Goal: Information Seeking & Learning: Find specific fact

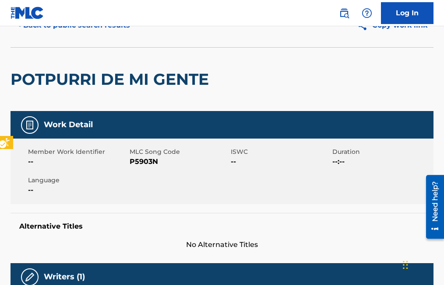
scroll to position [44, 0]
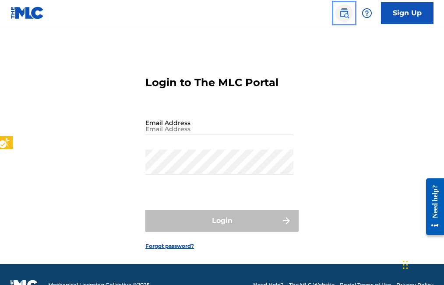
click at [346, 14] on img "Page Menu" at bounding box center [344, 13] width 11 height 11
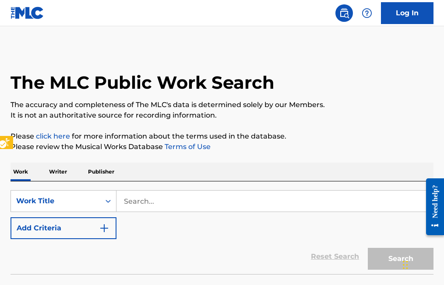
scroll to position [21, 0]
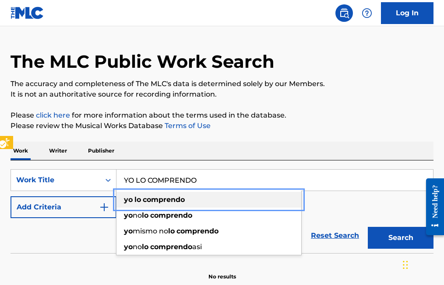
click at [123, 200] on div "yo lo comprendo" at bounding box center [208, 200] width 185 height 16
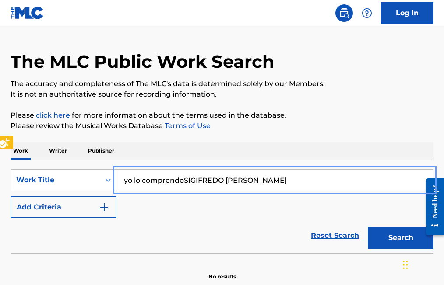
type input "yo lo comprendoSIGIFREDO [PERSON_NAME]"
click at [11, 196] on button "Add Criteria" at bounding box center [64, 207] width 106 height 22
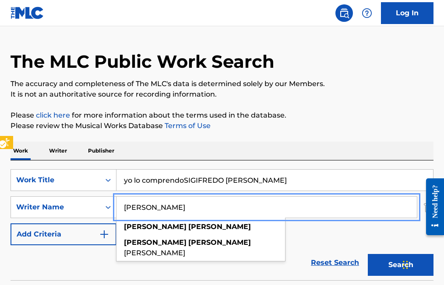
type input "[PERSON_NAME]"
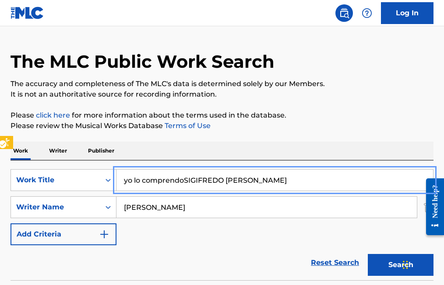
click at [270, 180] on input "yo lo comprendoSIGIFREDO [PERSON_NAME]" at bounding box center [274, 180] width 316 height 21
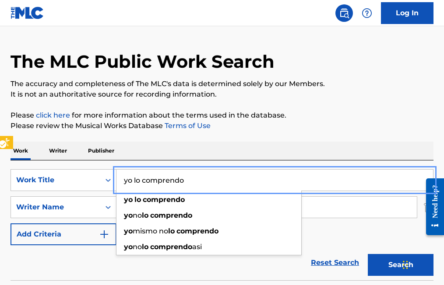
type input "yo lo comprendo"
click at [11, 224] on button "Add Criteria" at bounding box center [64, 235] width 106 height 22
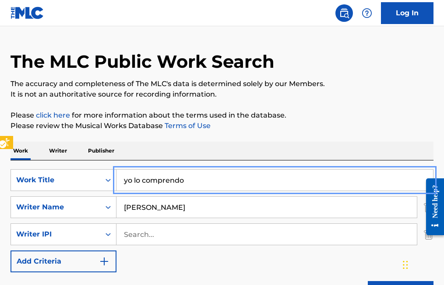
click at [11, 251] on button "Add Criteria" at bounding box center [64, 262] width 106 height 22
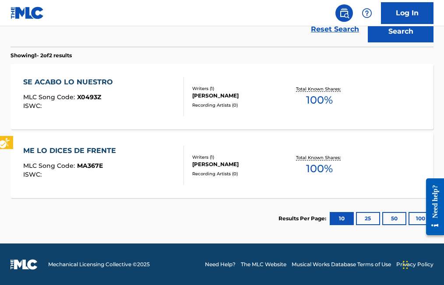
scroll to position [309, 0]
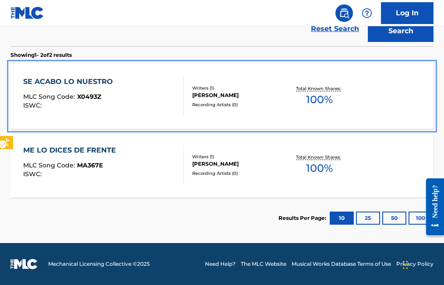
click at [100, 96] on div "MLC Song Code : X0493Z" at bounding box center [70, 98] width 94 height 9
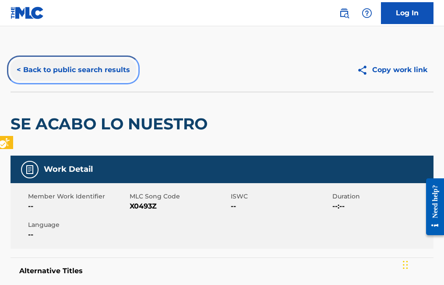
click at [18, 70] on button "< Back to public search results" at bounding box center [74, 70] width 126 height 22
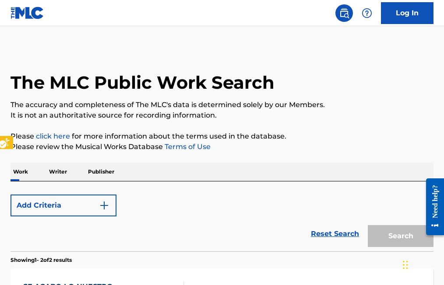
scroll to position [309, 0]
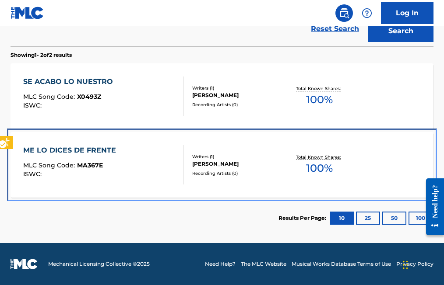
click at [90, 165] on span "MA367E" at bounding box center [90, 165] width 26 height 8
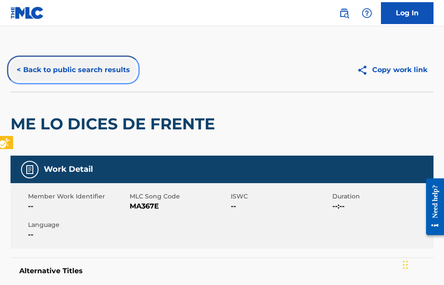
click at [21, 70] on button "< Back to public search results" at bounding box center [74, 70] width 126 height 22
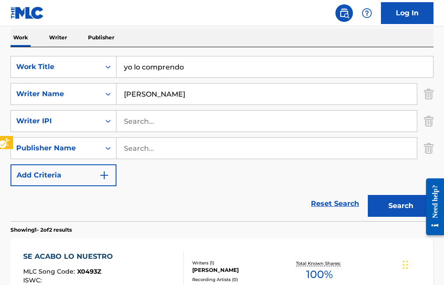
scroll to position [91, 0]
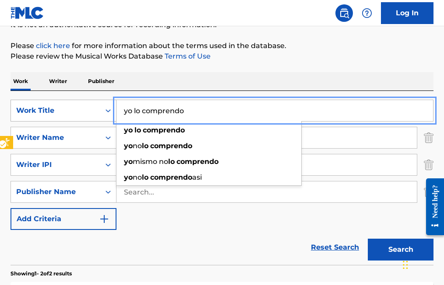
drag, startPoint x: 192, startPoint y: 110, endPoint x: 86, endPoint y: 105, distance: 106.0
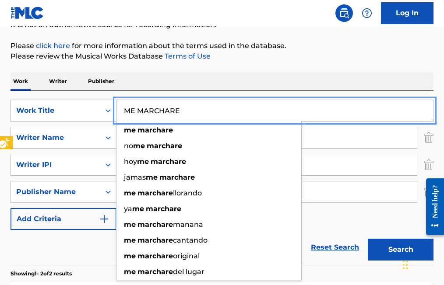
type input "ME MARCHARE"
click at [368, 239] on button "Search" at bounding box center [401, 250] width 66 height 22
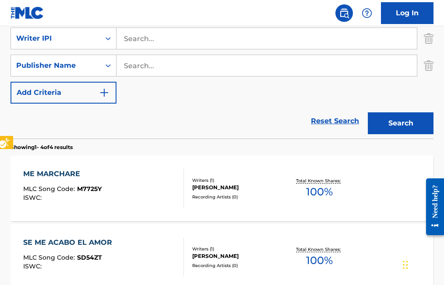
scroll to position [222, 0]
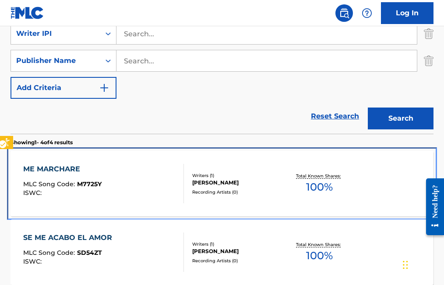
click at [79, 183] on span "M7725Y" at bounding box center [89, 184] width 25 height 8
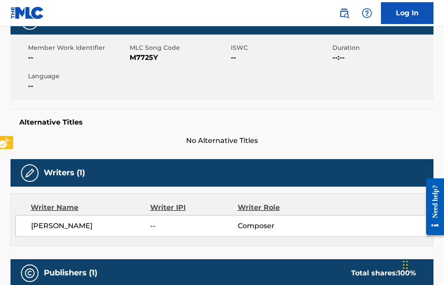
scroll to position [145, 0]
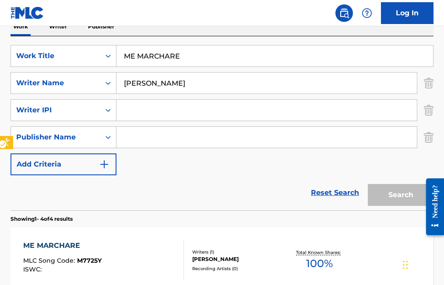
scroll to position [326, 0]
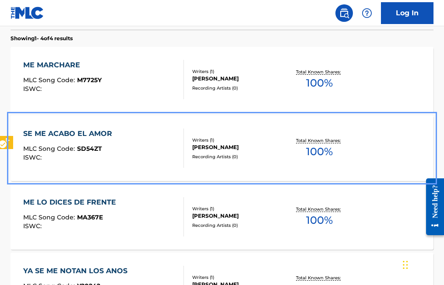
click at [91, 146] on span "SD54ZT" at bounding box center [89, 149] width 25 height 8
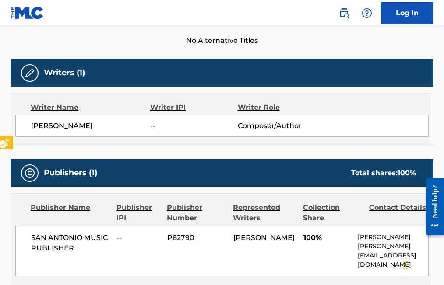
scroll to position [263, 0]
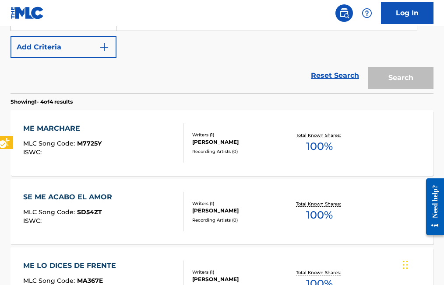
scroll to position [430, 0]
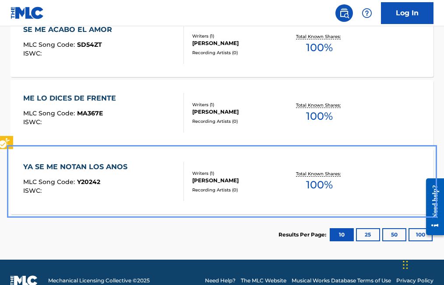
click at [89, 181] on span "Y20242" at bounding box center [88, 182] width 23 height 8
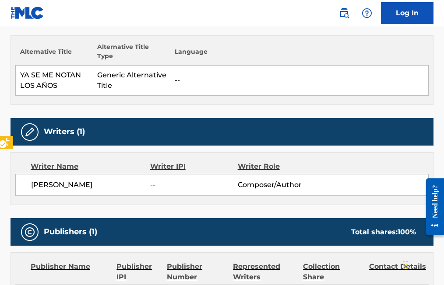
scroll to position [131, 0]
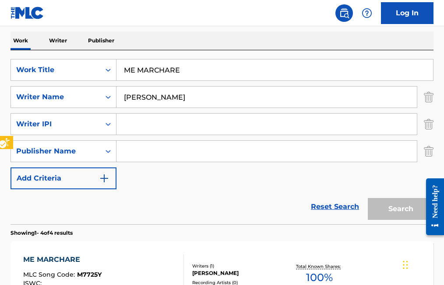
scroll to position [447, 0]
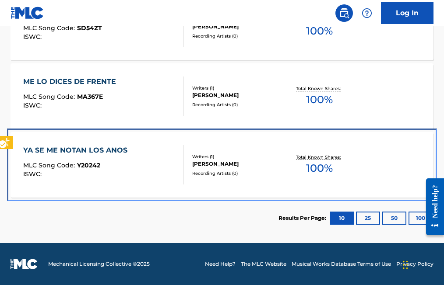
click at [99, 165] on div "MLC Song Code : Y20242" at bounding box center [77, 166] width 109 height 9
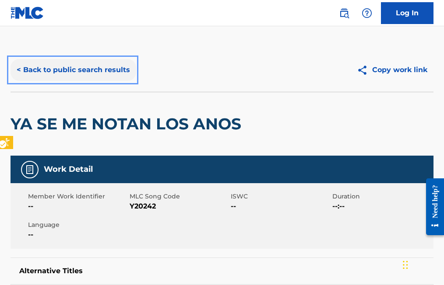
click at [18, 71] on button "< Back to public search results" at bounding box center [74, 70] width 126 height 22
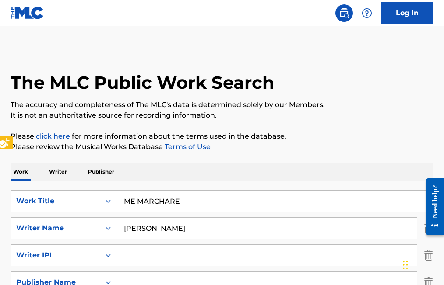
scroll to position [447, 0]
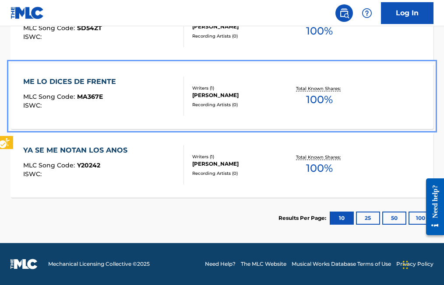
click at [18, 70] on div "ME LO DICES DE FRENTE MLC Song Code : MA367E ISWC : Writers ( 1 ) [PERSON_NAME]…" at bounding box center [222, 96] width 423 height 66
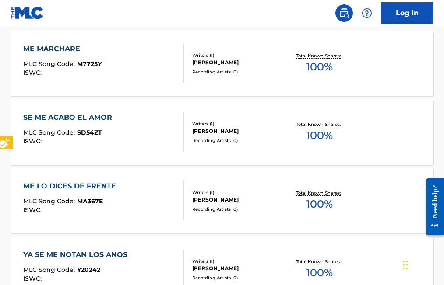
scroll to position [447, 0]
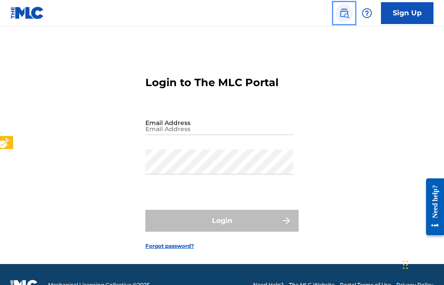
click at [345, 14] on img "Page Menu" at bounding box center [344, 13] width 11 height 11
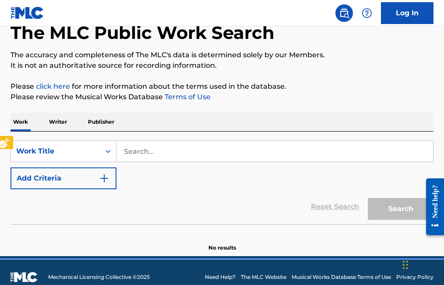
scroll to position [63, 0]
